Goal: Information Seeking & Learning: Find specific fact

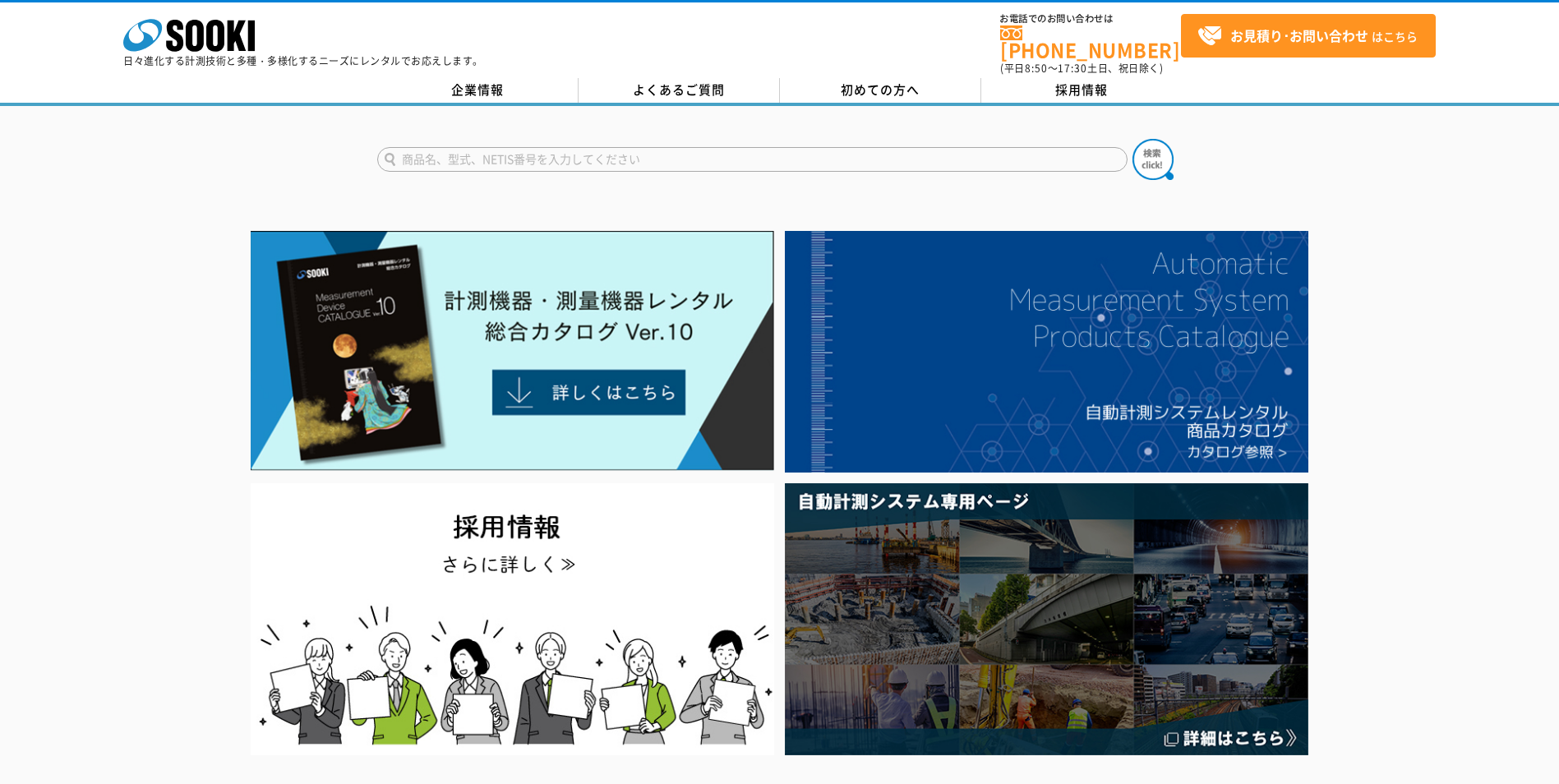
click at [486, 149] on input "text" at bounding box center [752, 159] width 751 height 24
paste input "NH-CHNR"
type input "NH-CHNR"
click at [1161, 156] on img at bounding box center [1153, 159] width 41 height 41
